Goal: Task Accomplishment & Management: Use online tool/utility

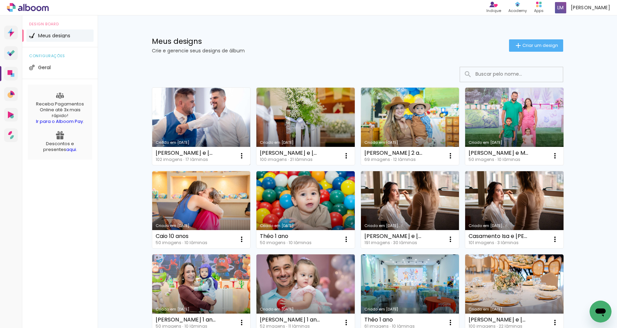
click at [196, 96] on link "Criado em [DATE]" at bounding box center [201, 126] width 98 height 77
